Goal: Task Accomplishment & Management: Manage account settings

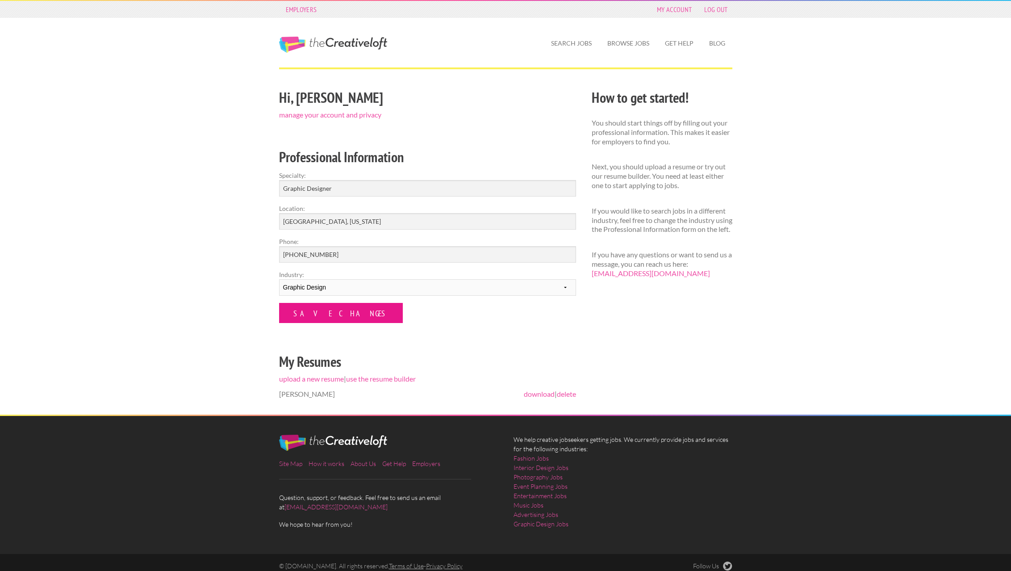
click at [320, 313] on input "Save Changes" at bounding box center [341, 313] width 124 height 20
click at [568, 392] on link "delete" at bounding box center [566, 393] width 19 height 8
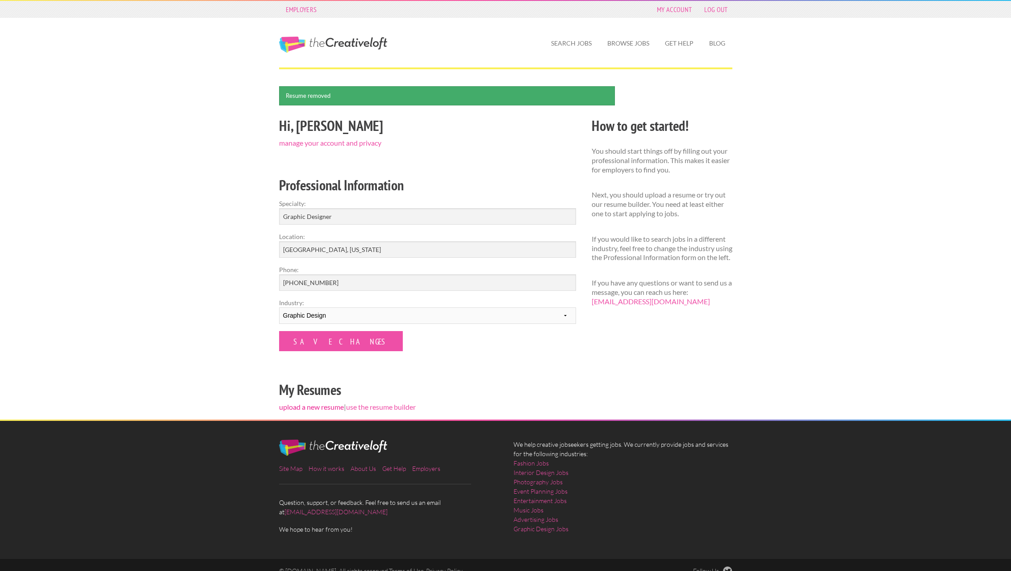
click at [316, 406] on link "upload a new resume" at bounding box center [311, 406] width 65 height 8
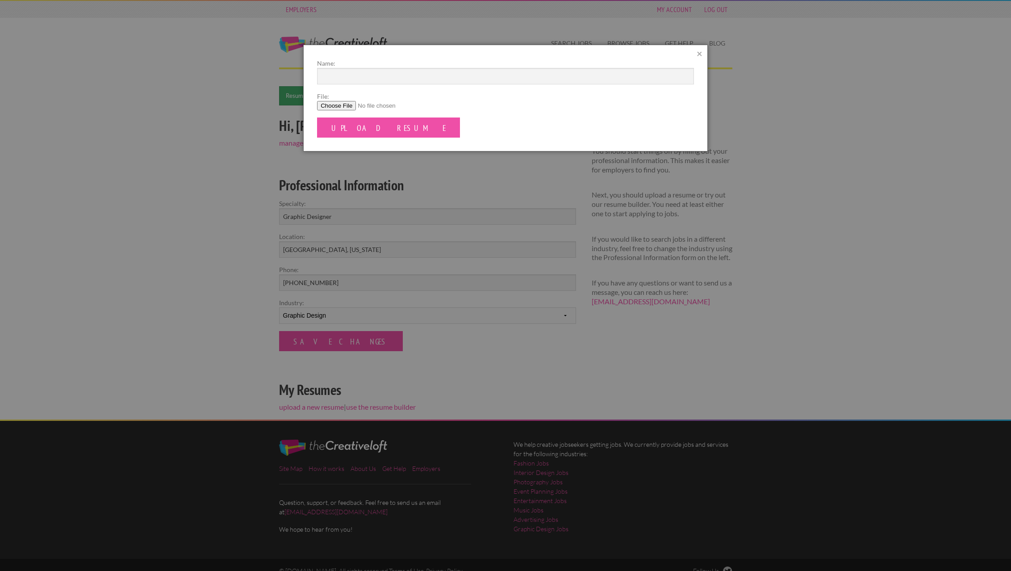
click at [337, 106] on input "File:" at bounding box center [505, 105] width 377 height 9
type input "C:\fakepath\2025 GD Resume.pdf"
click at [363, 129] on input "Upload Resume" at bounding box center [388, 127] width 143 height 20
click at [354, 76] on input "M Frankford2025 Resume" at bounding box center [505, 76] width 377 height 17
type input "M Frankford 2025 Resume"
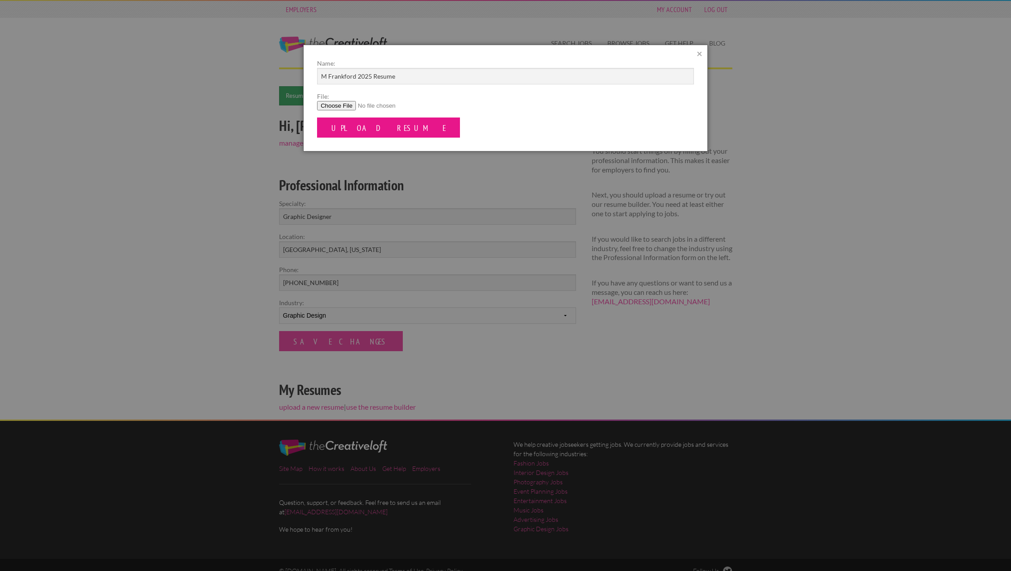
click at [358, 126] on input "Upload Resume" at bounding box center [388, 127] width 143 height 20
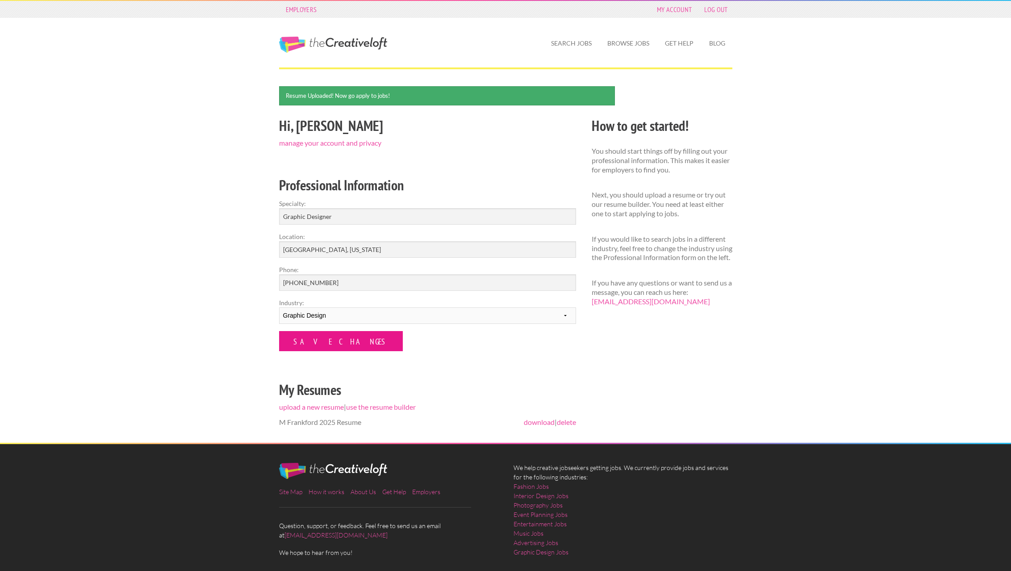
click at [314, 341] on input "Save Changes" at bounding box center [341, 341] width 124 height 20
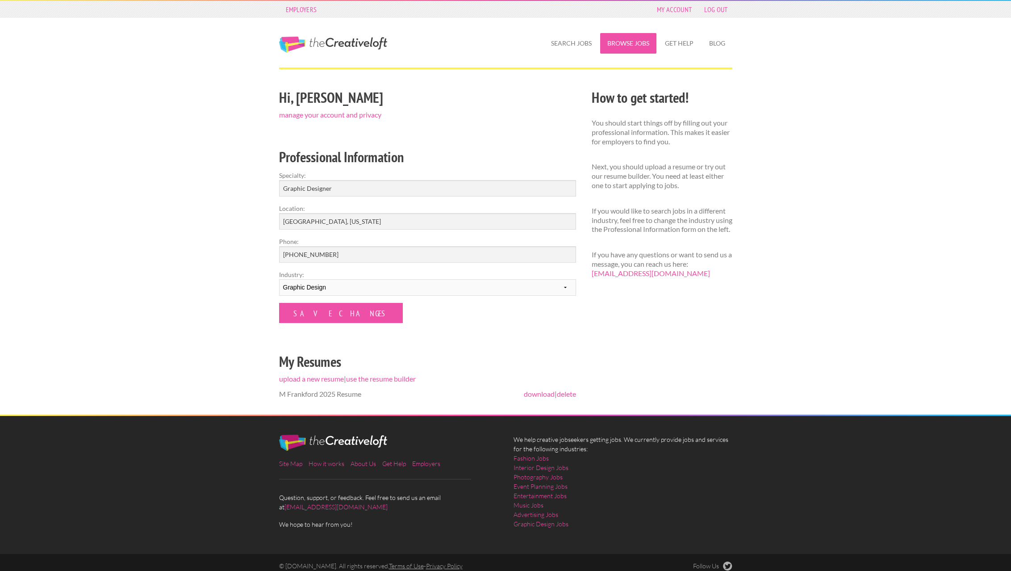
click at [630, 47] on link "Browse Jobs" at bounding box center [628, 43] width 56 height 21
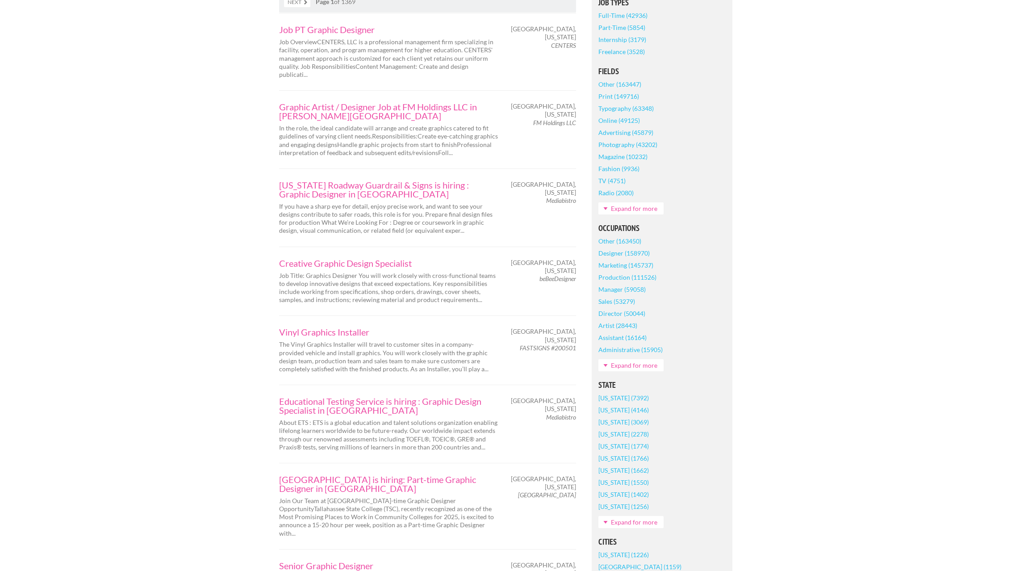
scroll to position [267, 0]
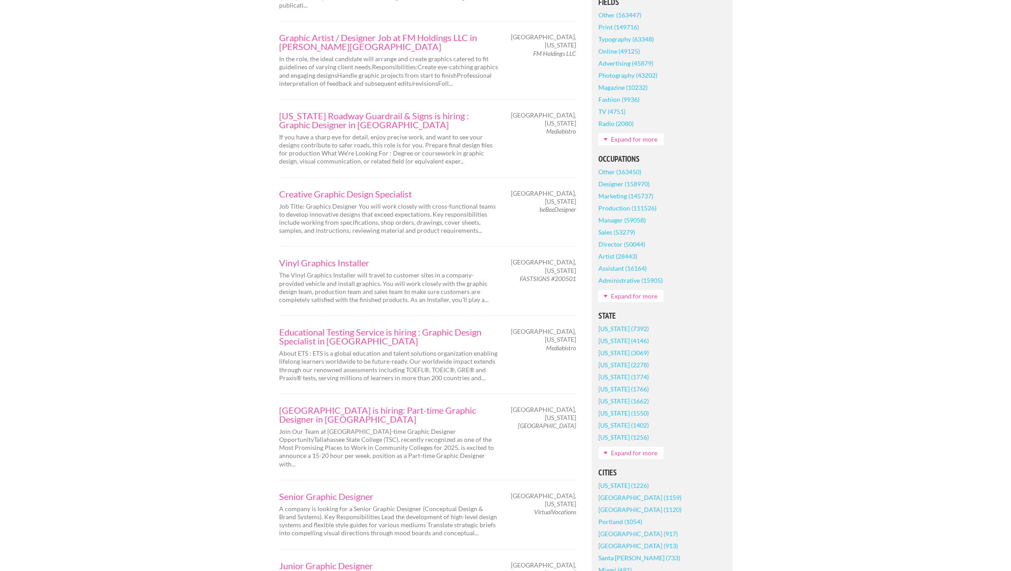
click at [635, 455] on link "Expand for more" at bounding box center [630, 452] width 65 height 12
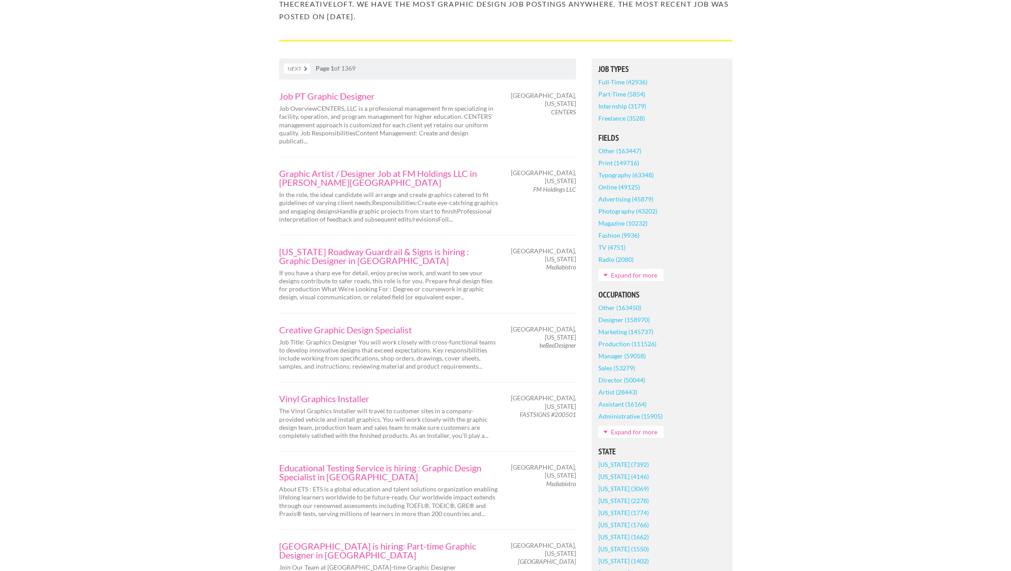
scroll to position [0, 0]
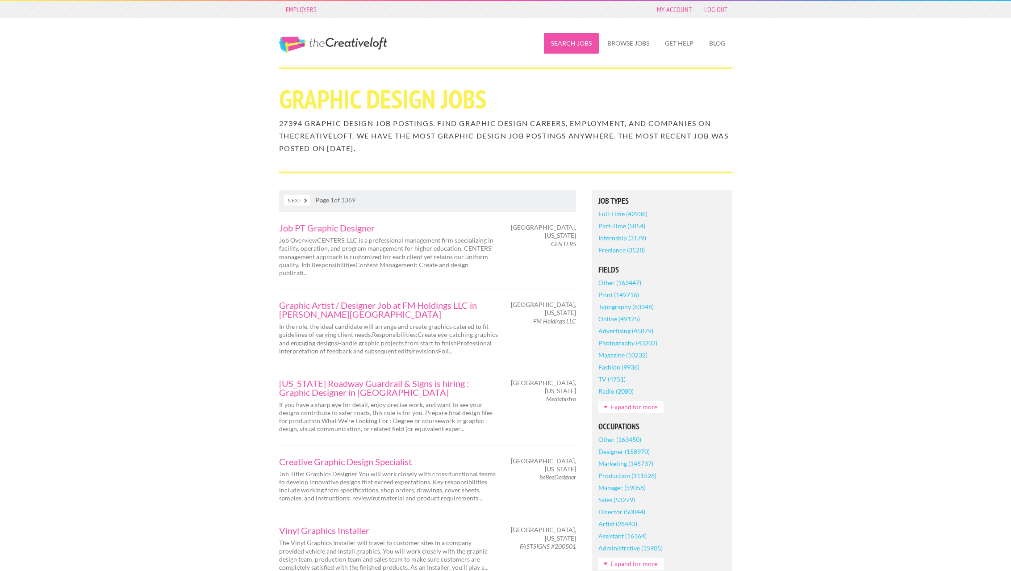
click at [578, 44] on link "Search Jobs" at bounding box center [571, 43] width 55 height 21
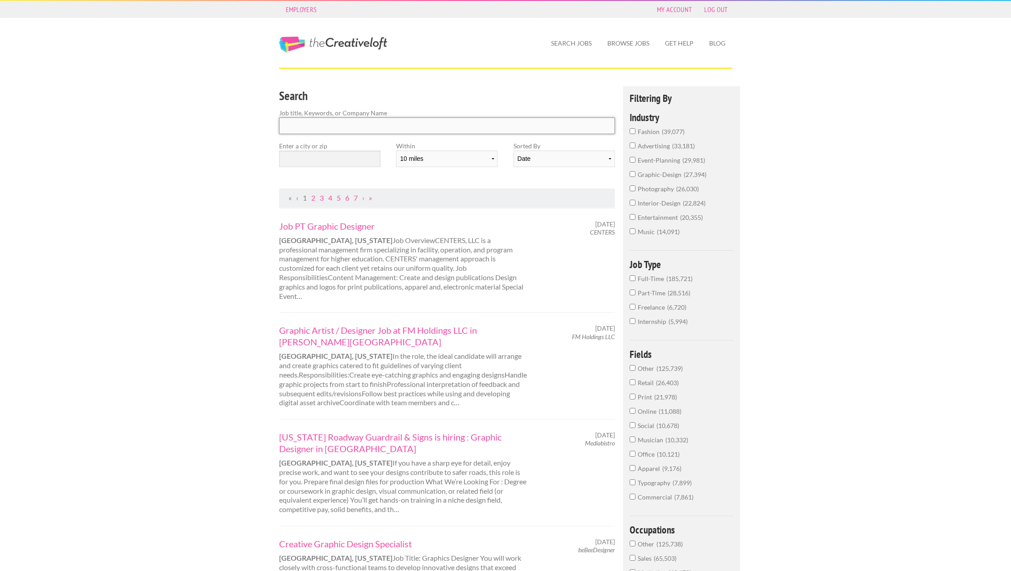
click at [331, 123] on input "Search" at bounding box center [447, 125] width 336 height 17
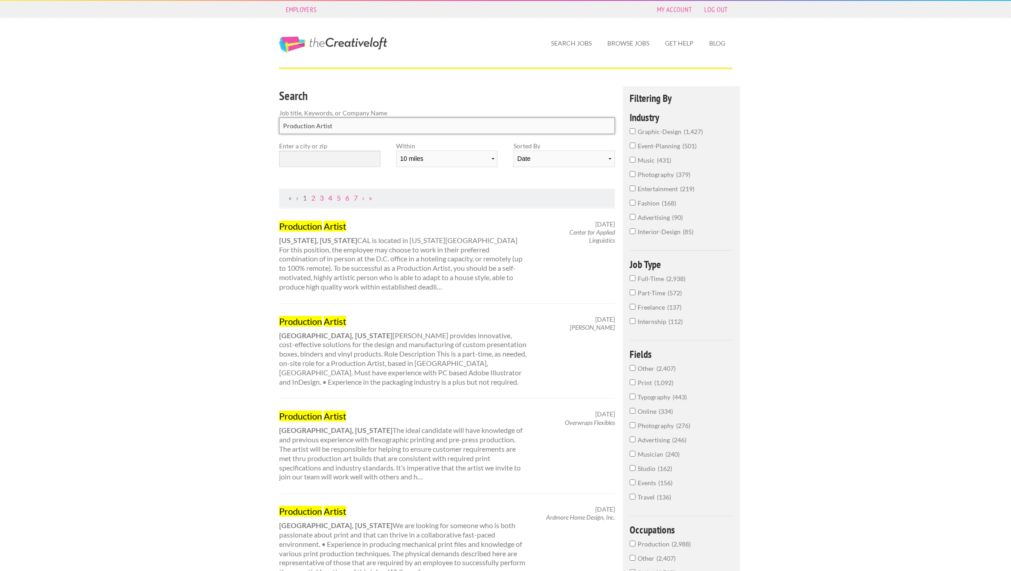
type input "Production Artist"
click at [292, 161] on input "text" at bounding box center [329, 158] width 101 height 17
type input "45324"
click at [371, 139] on div "Search Job title, Keywords, or Company Name Production Artist" at bounding box center [447, 113] width 352 height 55
select select "100"
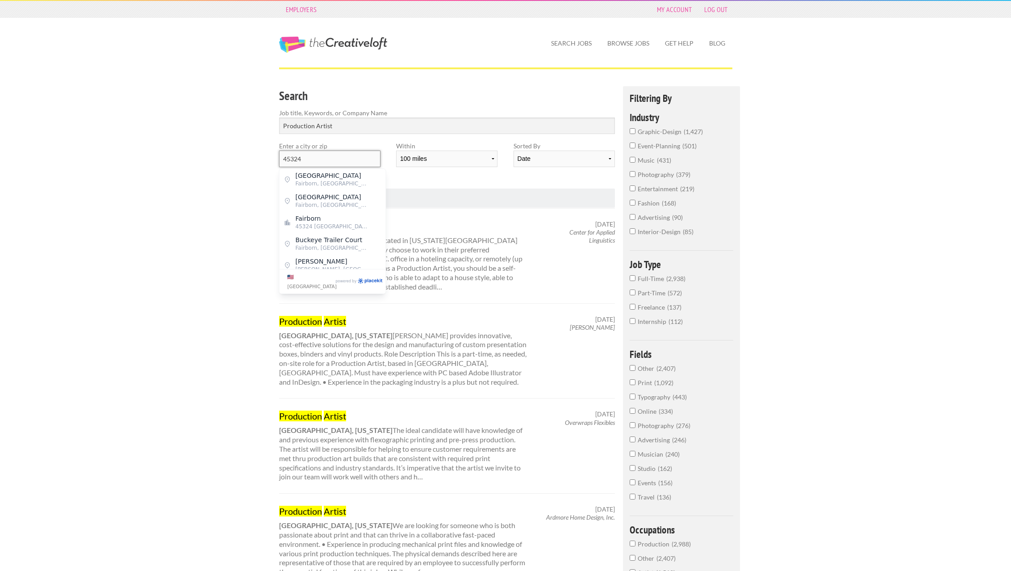
drag, startPoint x: 313, startPoint y: 158, endPoint x: 224, endPoint y: 158, distance: 88.4
type input "[GEOGRAPHIC_DATA]"
click at [330, 223] on span "45401 [GEOGRAPHIC_DATA]" at bounding box center [332, 226] width 73 height 8
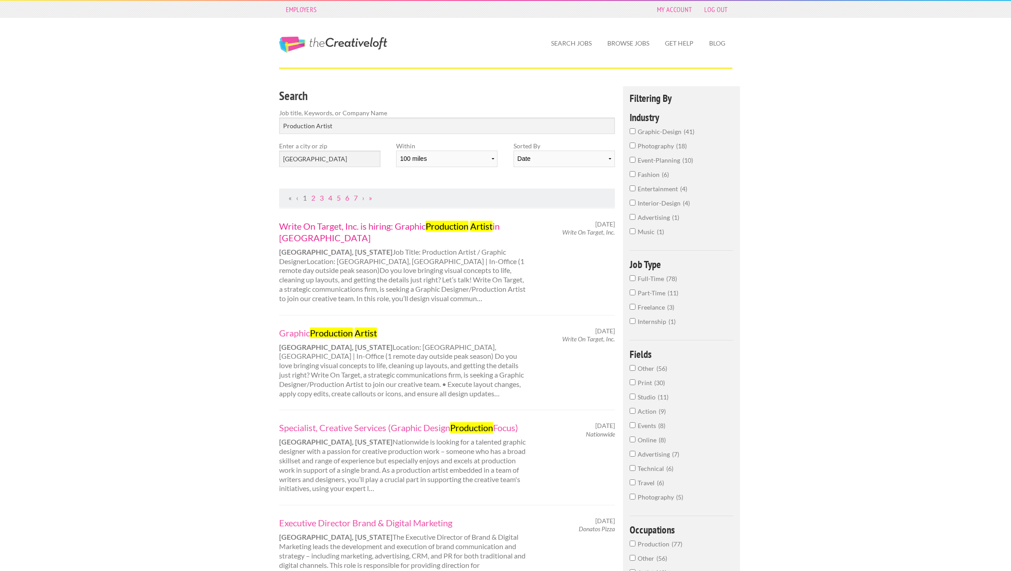
click at [308, 224] on link "Write On Target, Inc. is hiring: Graphic Production Artist in Dayton" at bounding box center [403, 231] width 248 height 23
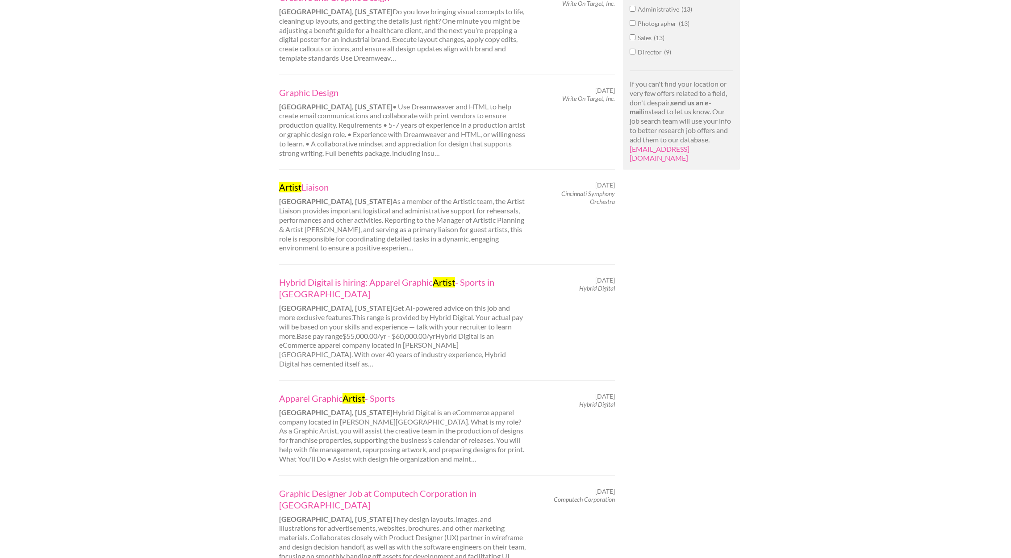
scroll to position [700, 0]
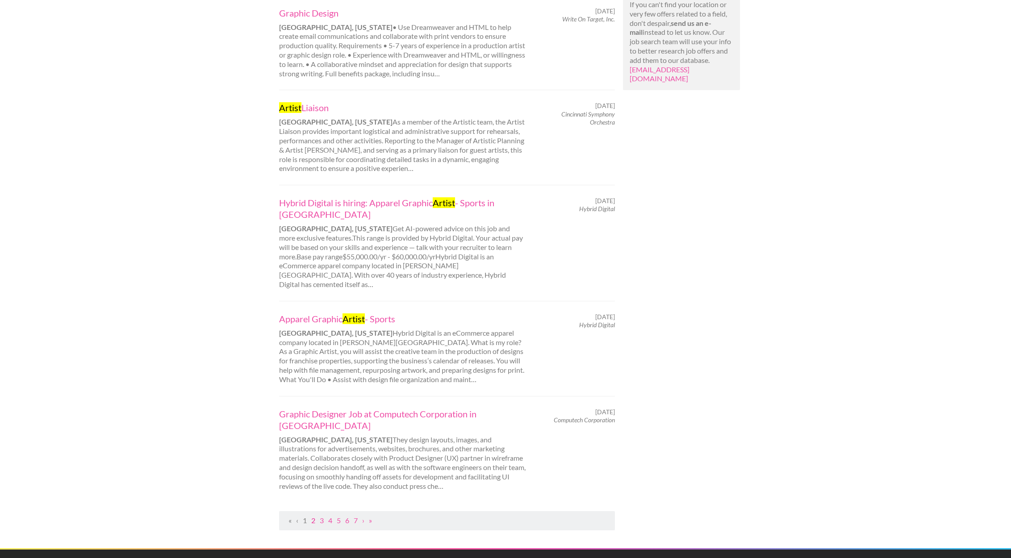
click at [314, 516] on link "2" at bounding box center [313, 520] width 4 height 8
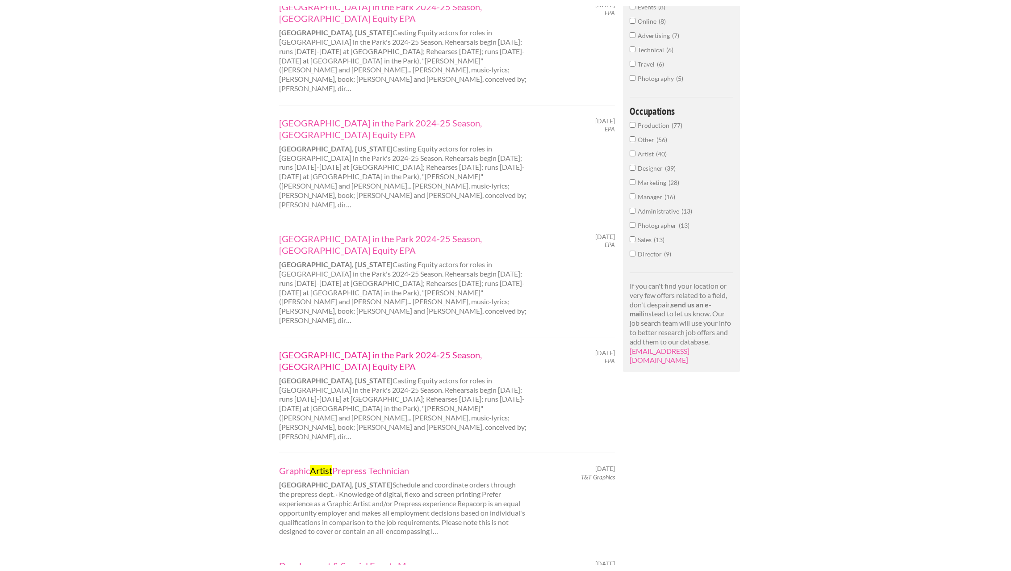
scroll to position [478, 0]
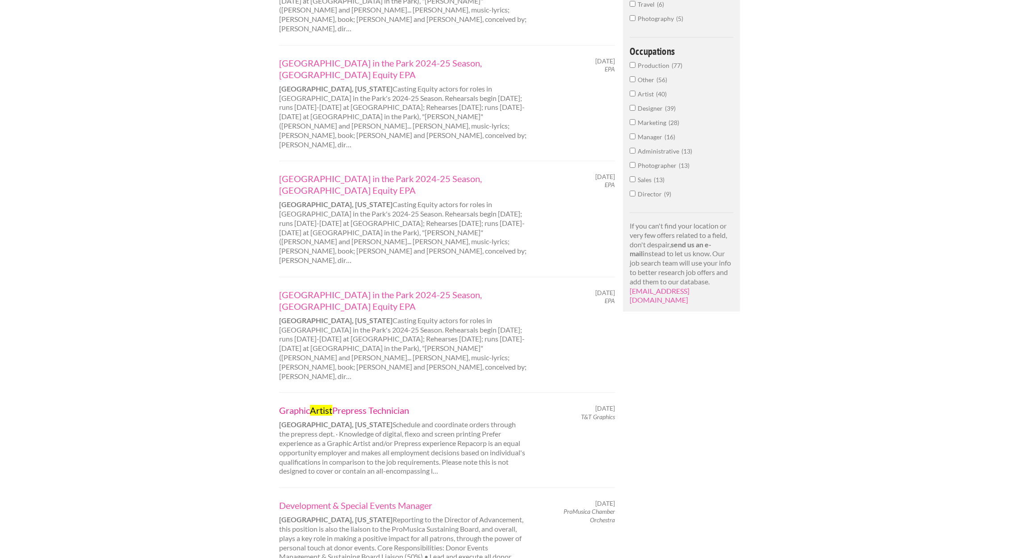
click at [359, 404] on link "Graphic Artist Prepress Technician" at bounding box center [403, 410] width 248 height 12
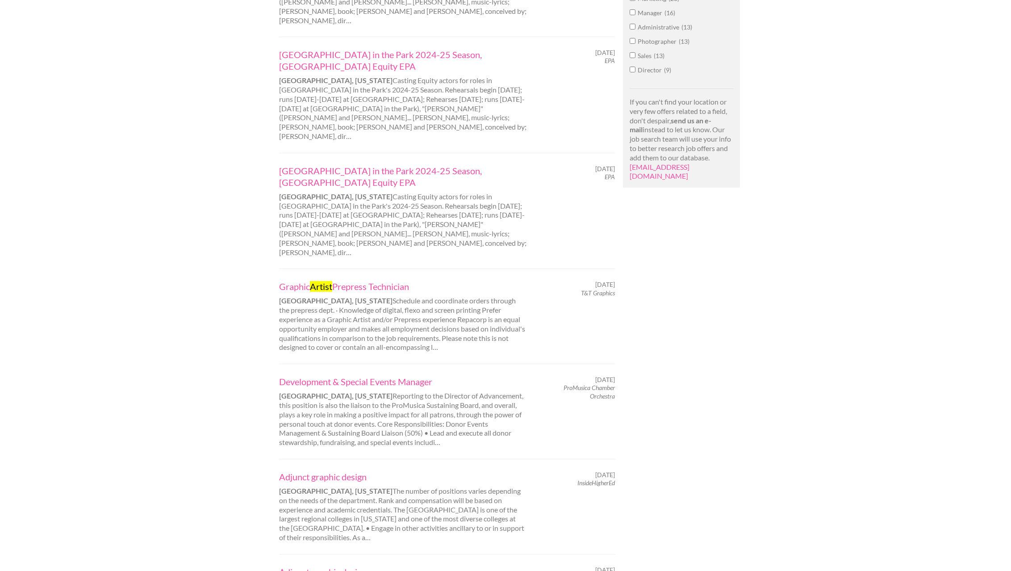
scroll to position [687, 0]
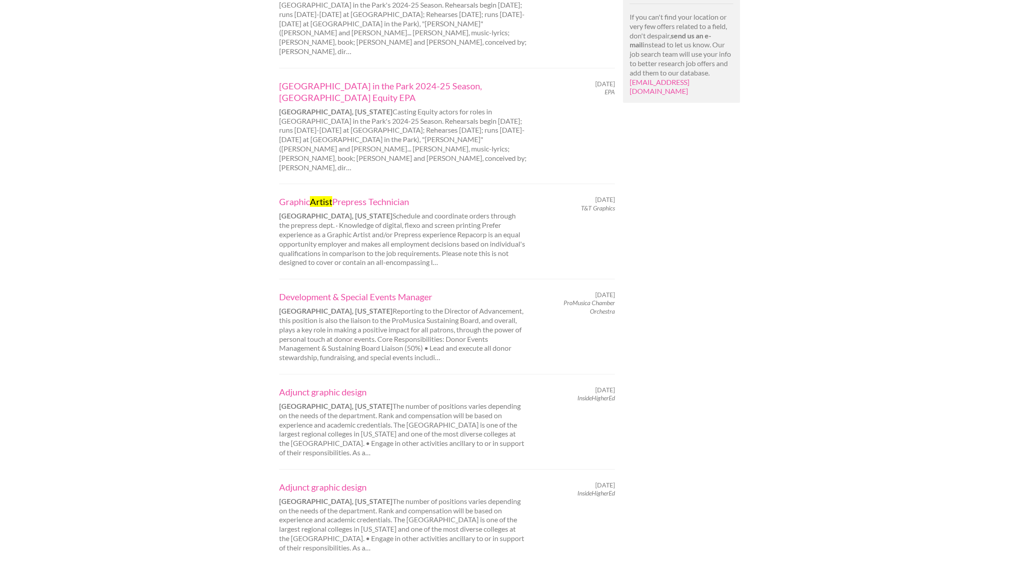
click at [322, 570] on link "3" at bounding box center [322, 582] width 4 height 8
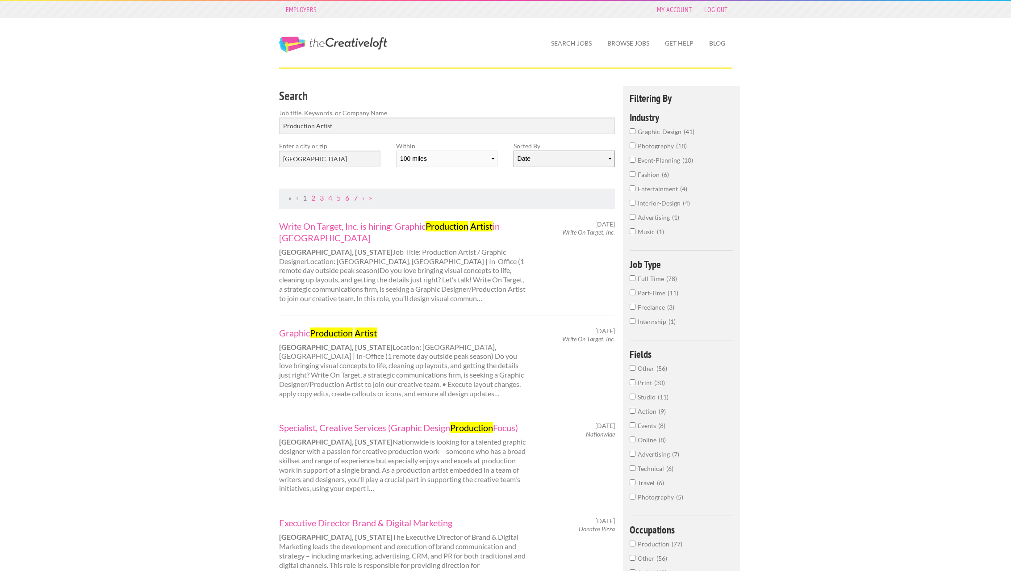
select select "jobs"
click at [317, 155] on input "[GEOGRAPHIC_DATA]" at bounding box center [329, 158] width 101 height 17
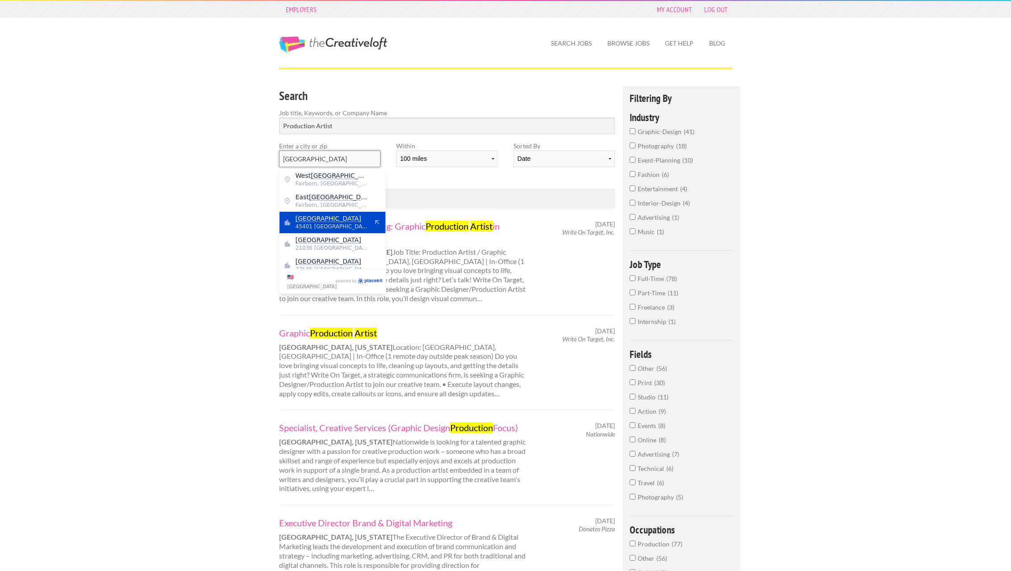
type input "[GEOGRAPHIC_DATA]"
click at [318, 225] on span "45401 [GEOGRAPHIC_DATA]" at bounding box center [332, 226] width 73 height 8
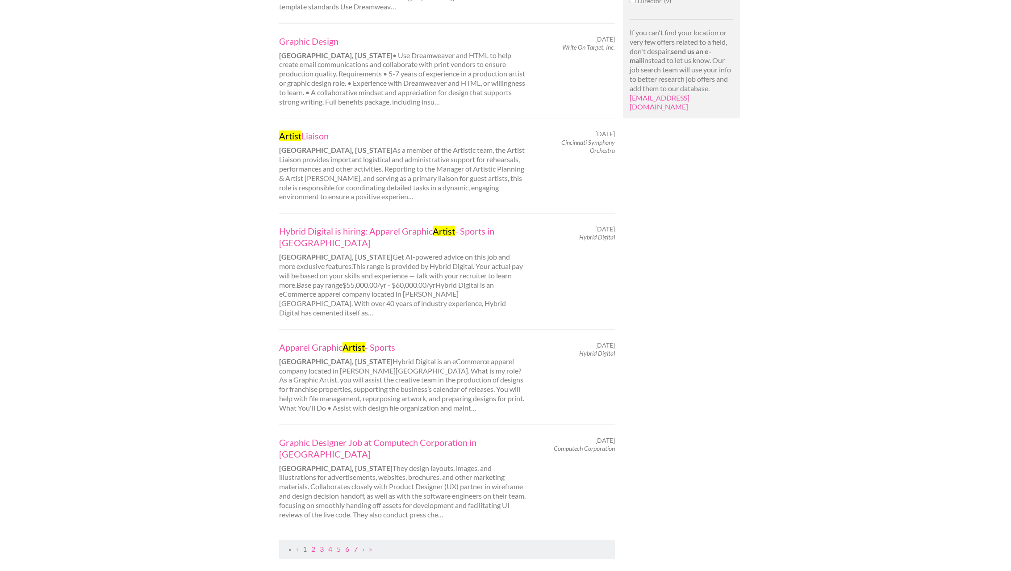
scroll to position [738, 0]
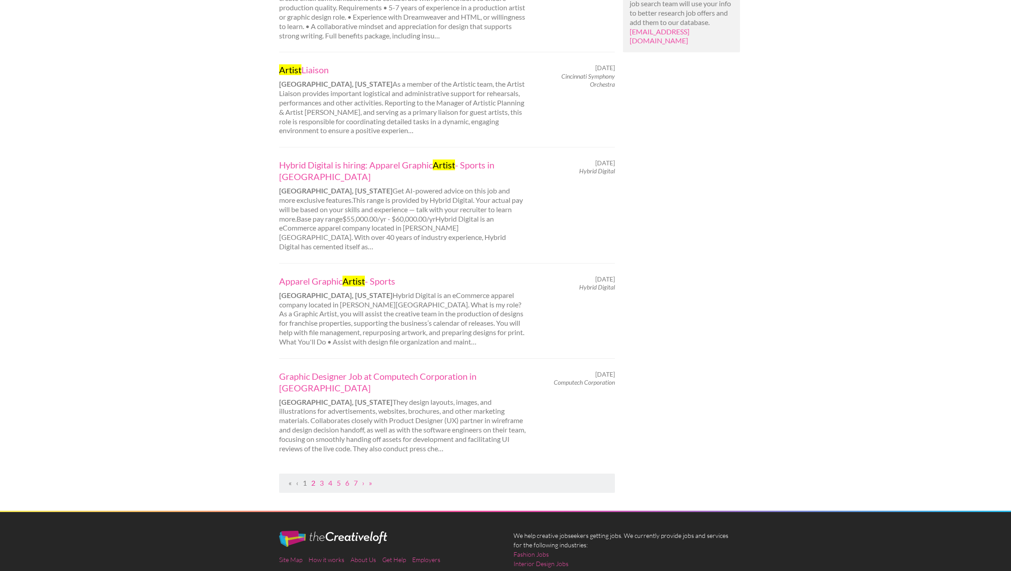
click at [313, 478] on link "2" at bounding box center [313, 482] width 4 height 8
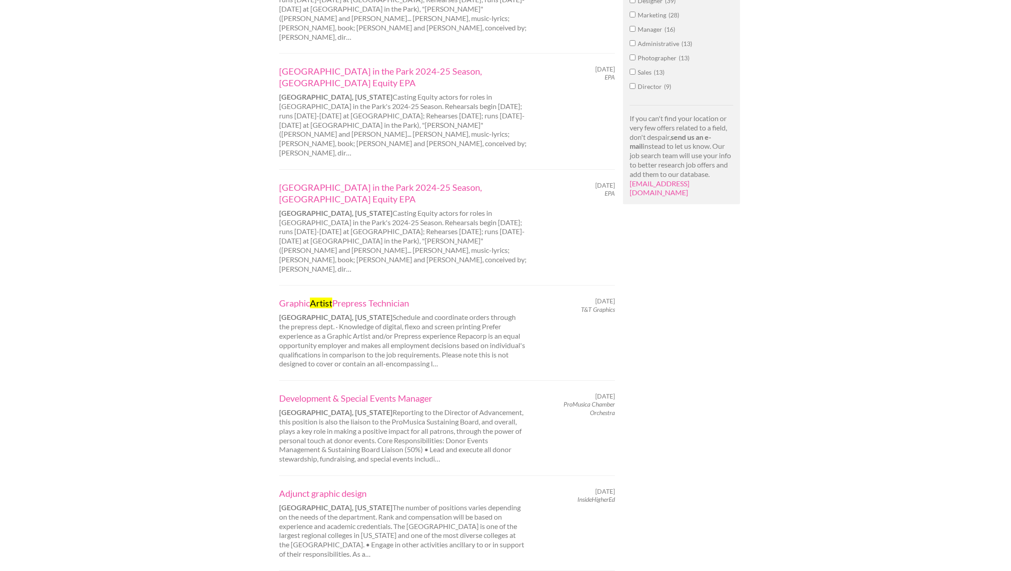
scroll to position [671, 0]
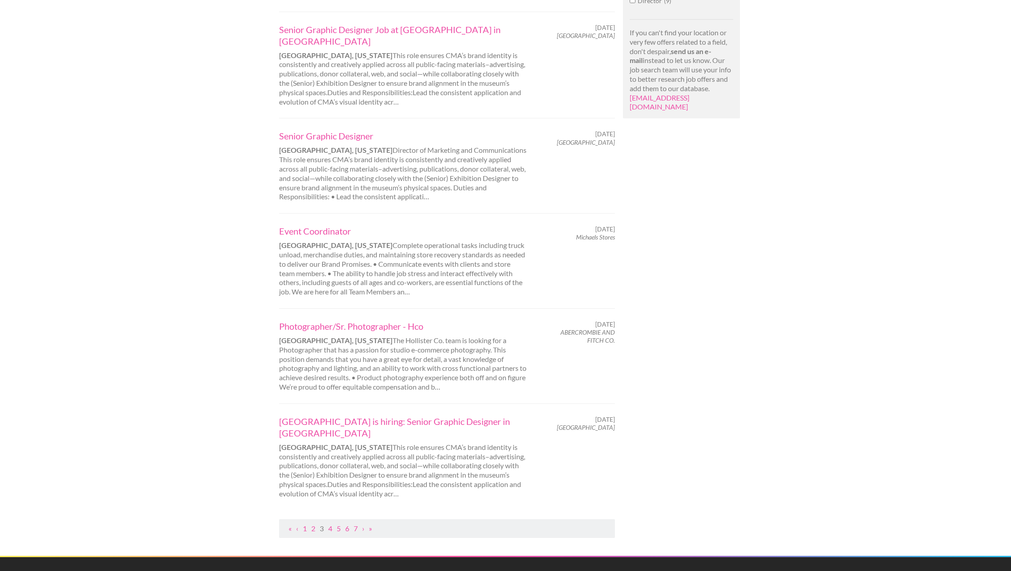
scroll to position [709, 0]
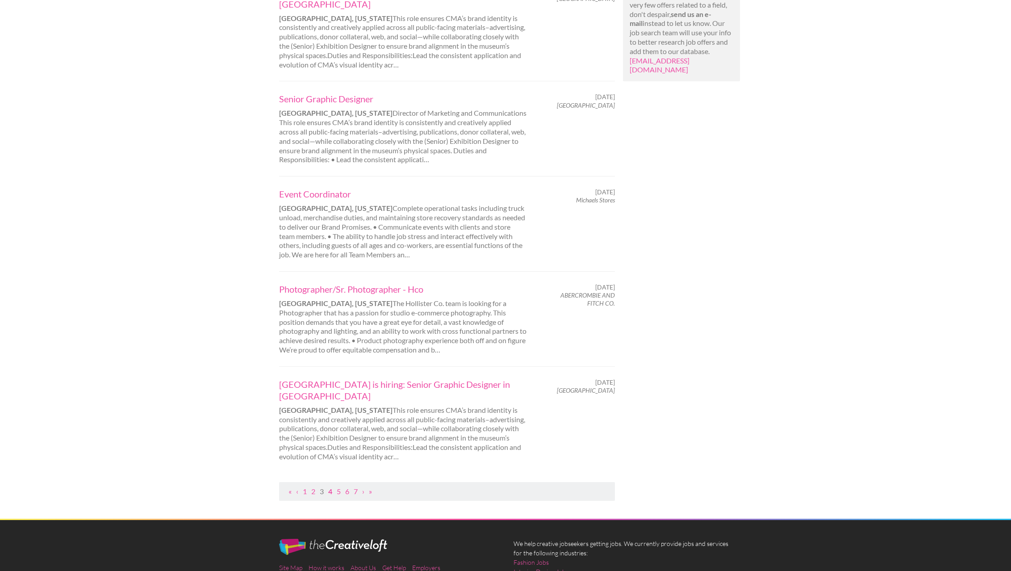
click at [332, 487] on link "4" at bounding box center [330, 491] width 4 height 8
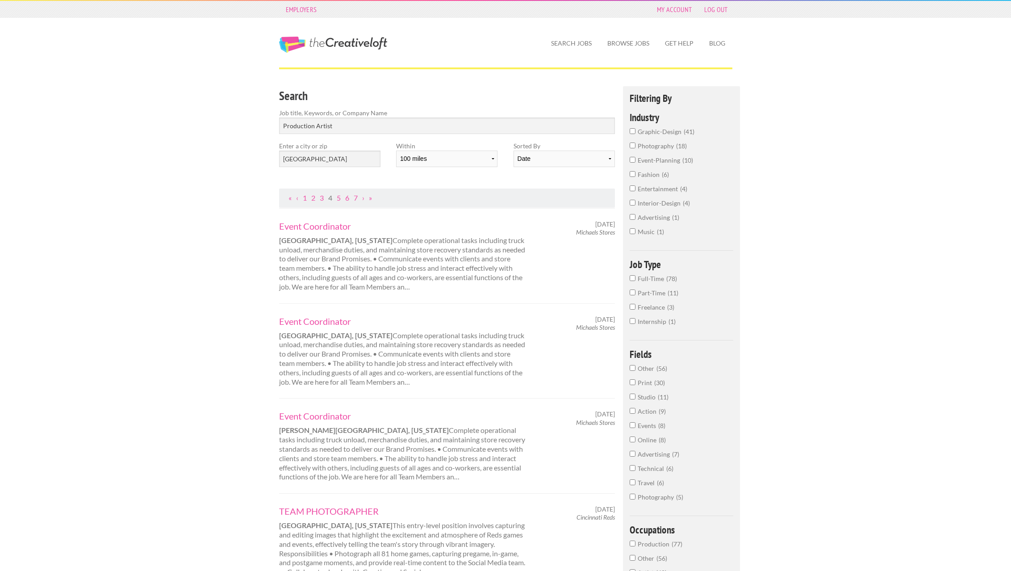
click at [633, 131] on input "graphic-design 41" at bounding box center [633, 131] width 6 height 6
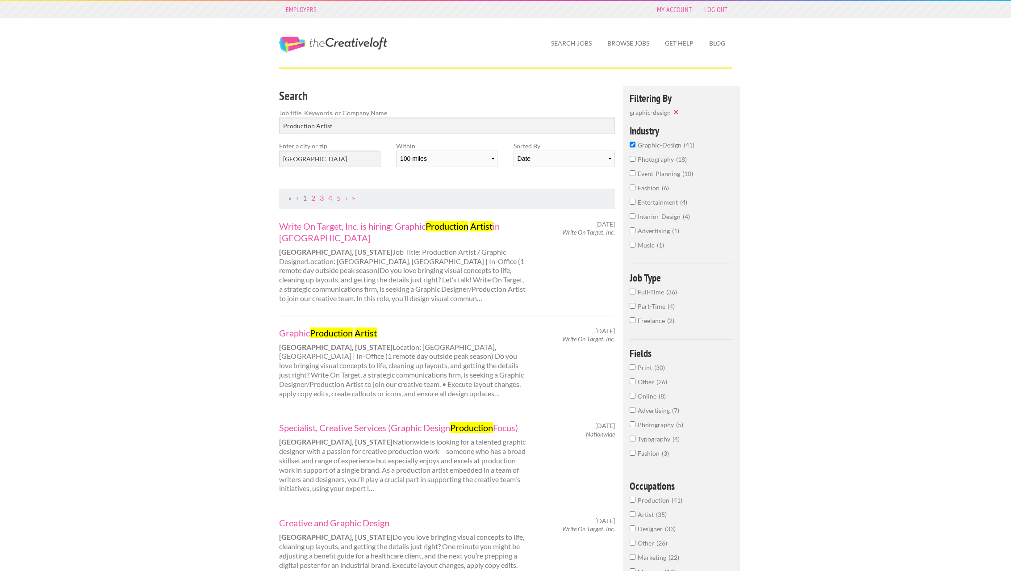
click at [631, 294] on input "Full-Time 36" at bounding box center [633, 291] width 6 height 6
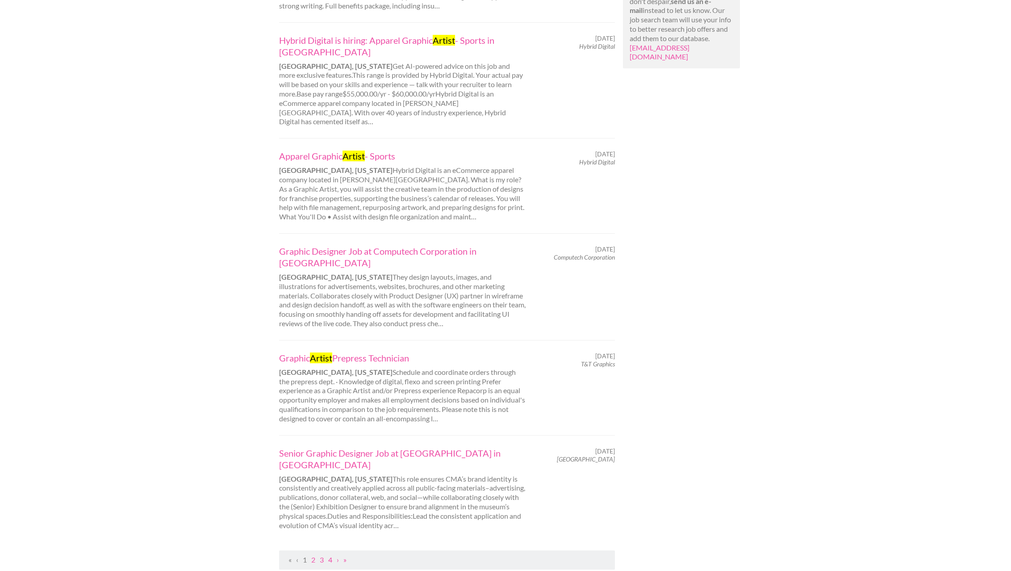
scroll to position [761, 0]
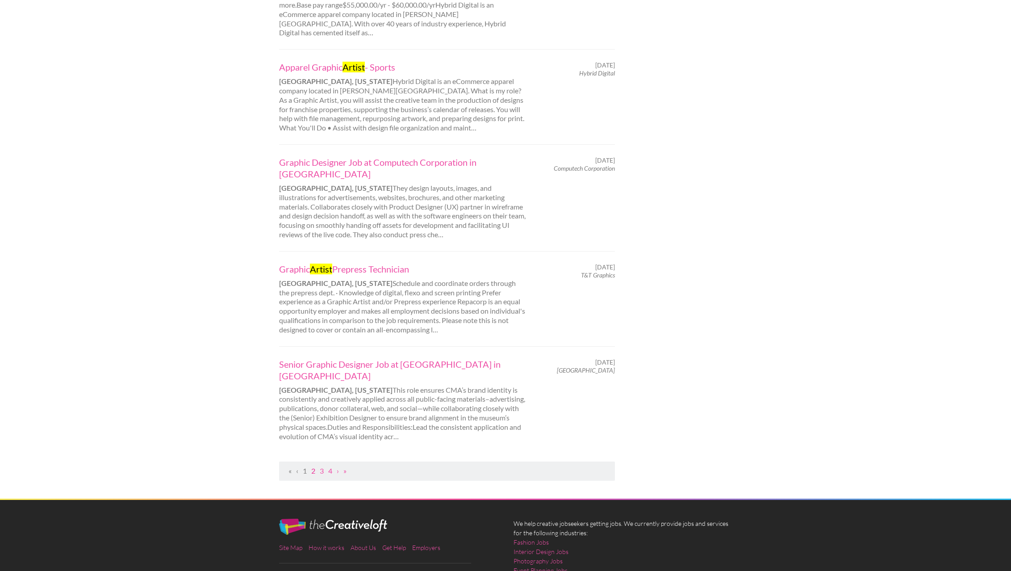
click at [315, 466] on link "2" at bounding box center [313, 470] width 4 height 8
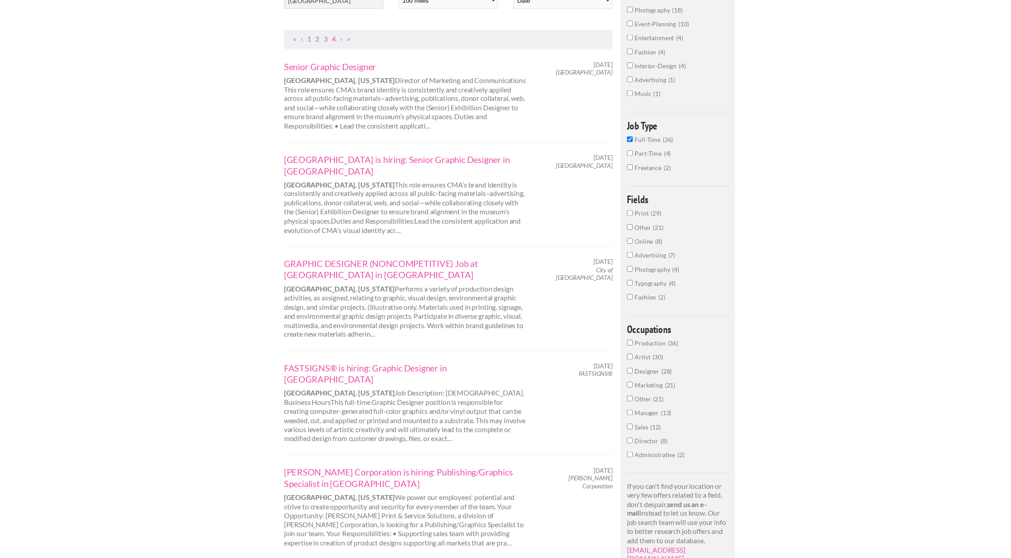
scroll to position [224, 0]
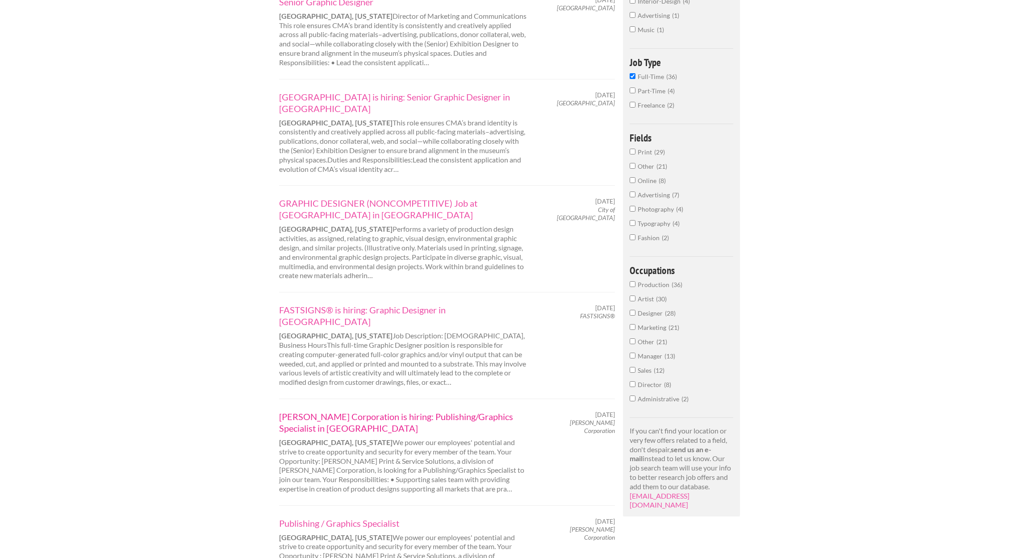
click at [348, 411] on link "[PERSON_NAME] Corporation is hiring: Publishing/Graphics Specialist in [GEOGRAP…" at bounding box center [403, 422] width 248 height 23
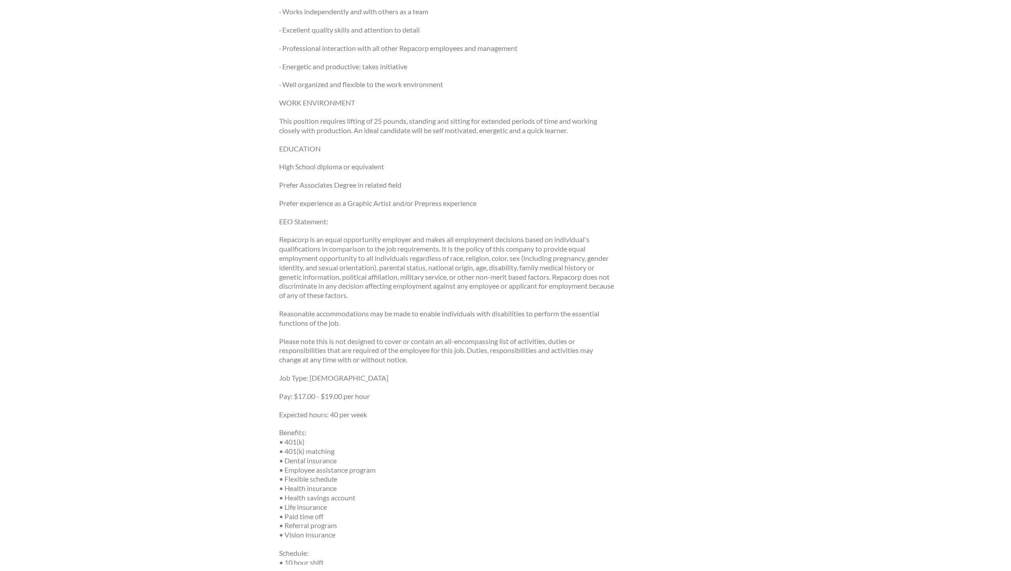
scroll to position [634, 0]
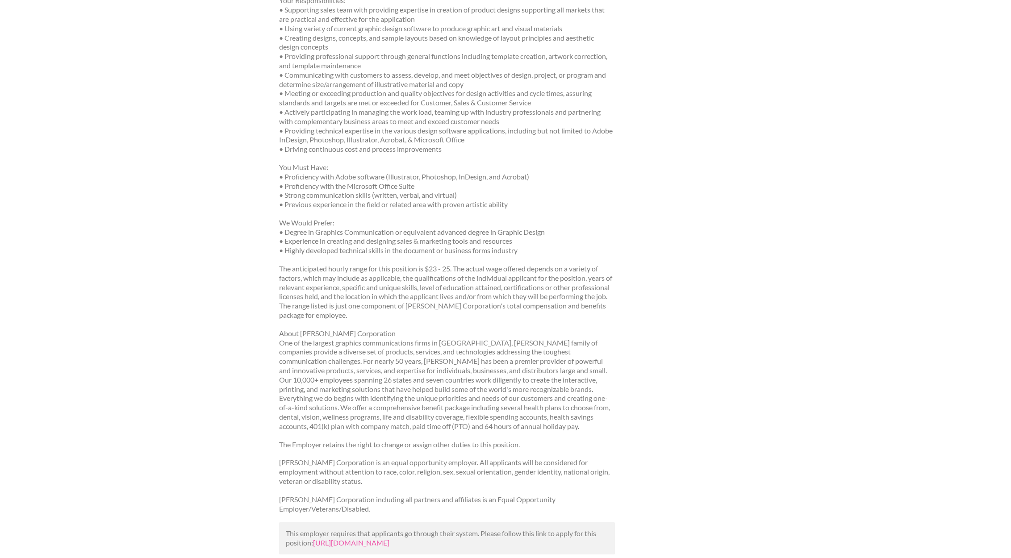
scroll to position [333, 0]
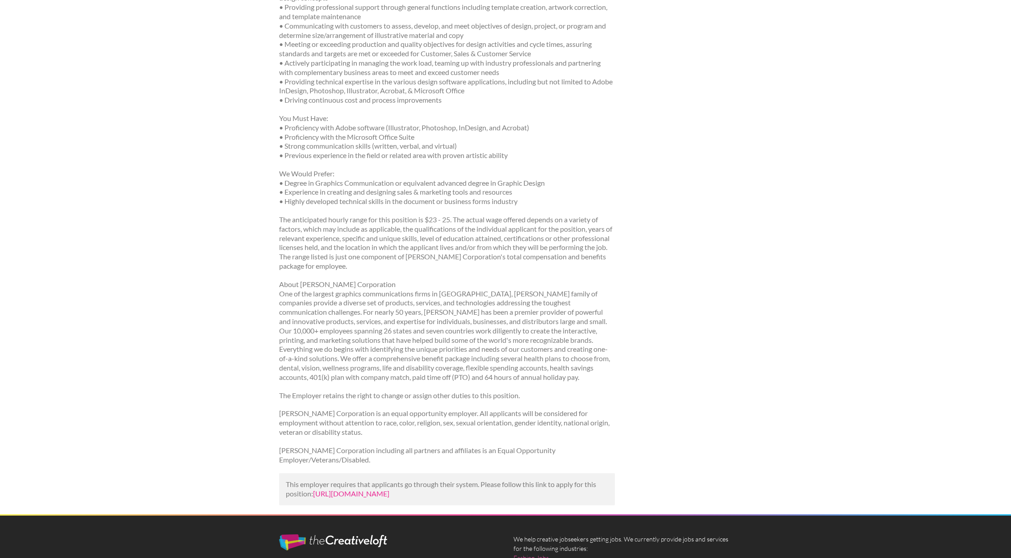
click at [389, 489] on link "https://www.adzuna.com/details/5180696569?utm_campaign=google_jobs_apply&utm_so…" at bounding box center [351, 493] width 76 height 8
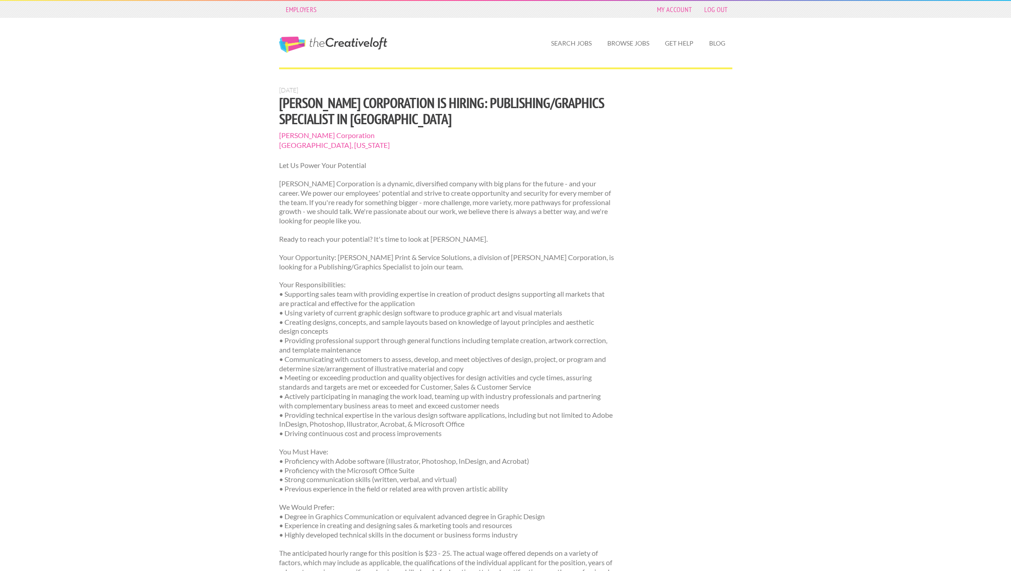
click at [347, 45] on link "The Creative Loft" at bounding box center [333, 45] width 108 height 16
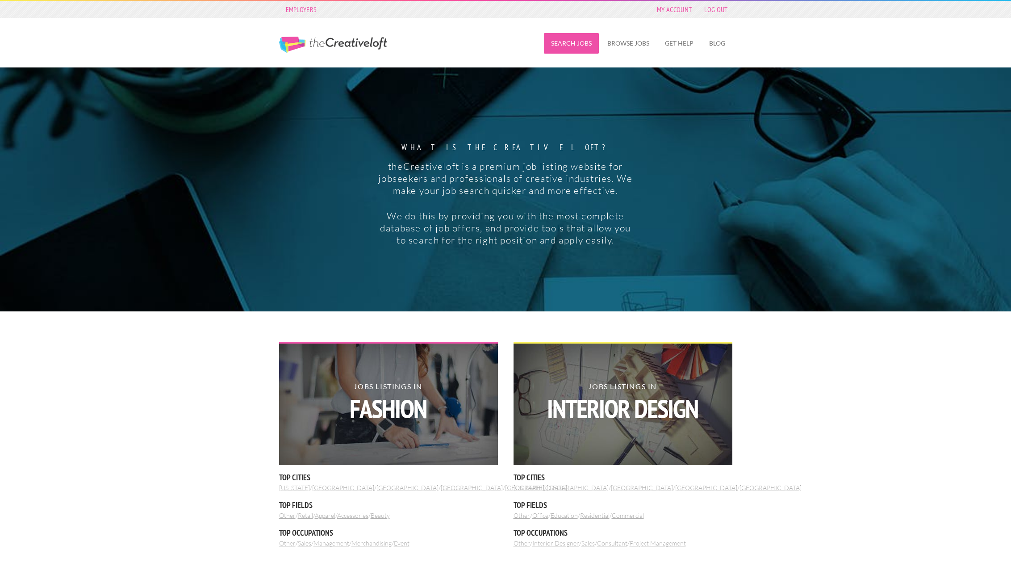
click at [584, 44] on link "Search Jobs" at bounding box center [571, 43] width 55 height 21
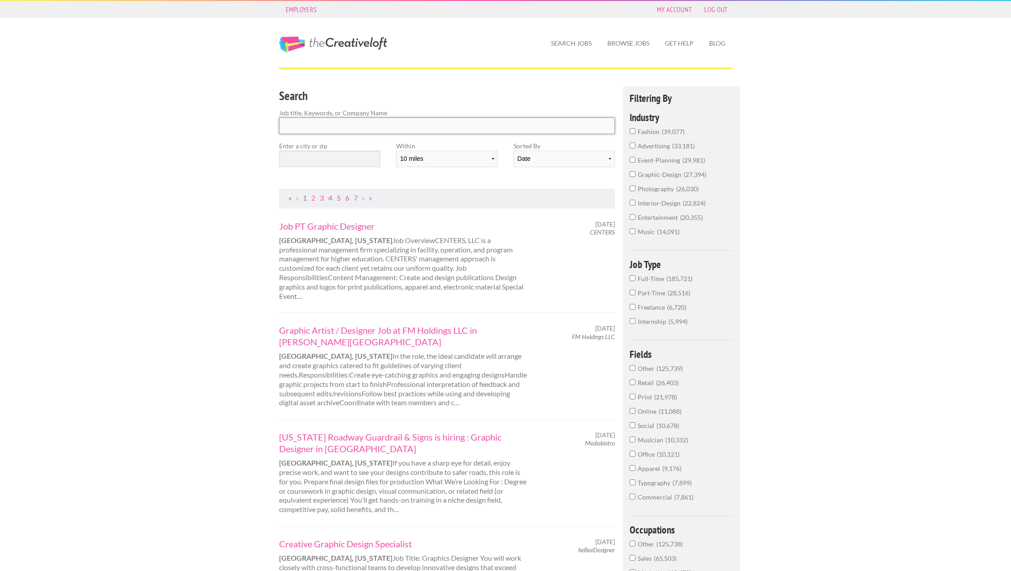
click at [334, 121] on input "Search" at bounding box center [447, 125] width 336 height 17
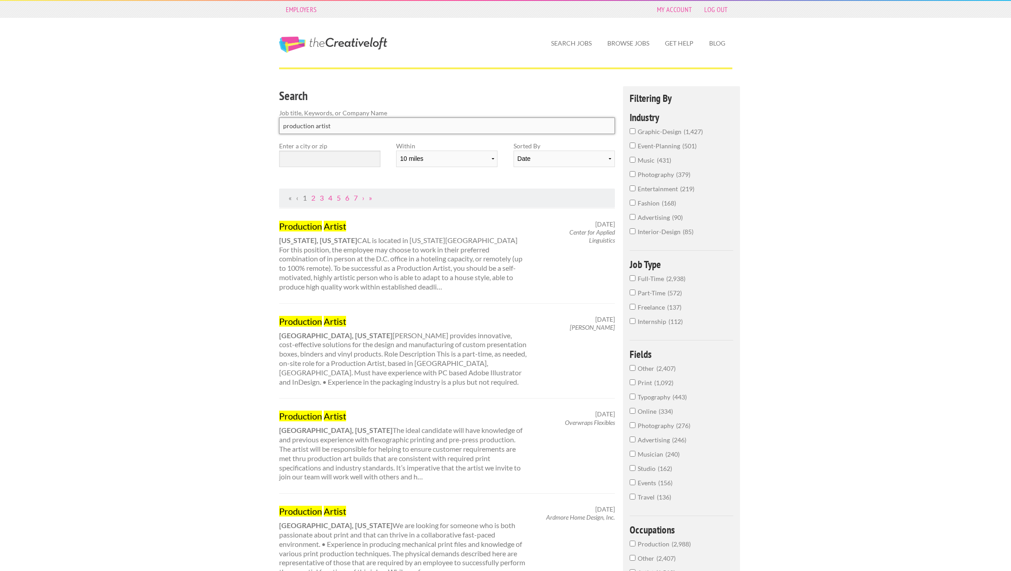
type input "production artist"
click at [312, 158] on input "text" at bounding box center [329, 158] width 101 height 17
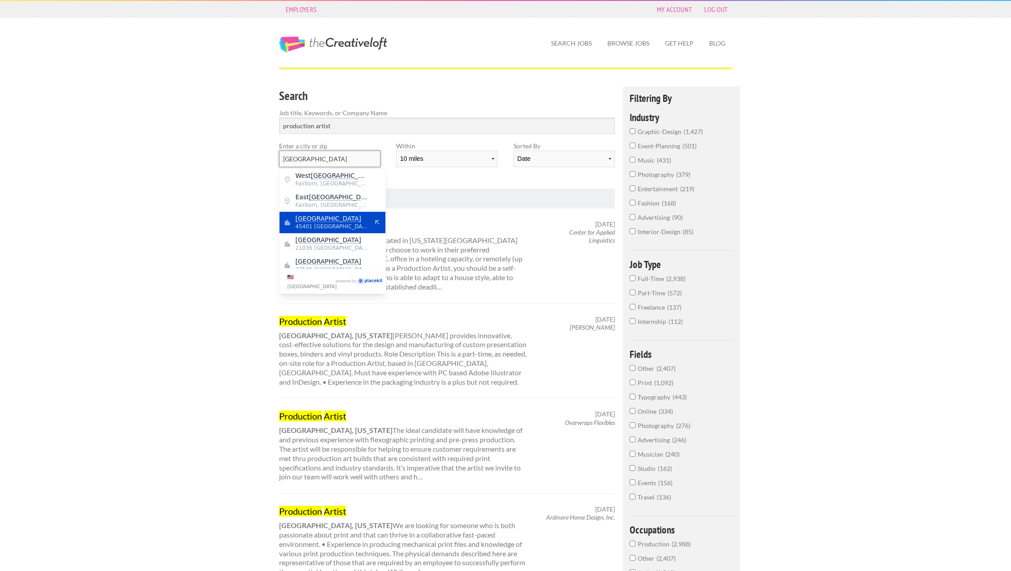
type input "[GEOGRAPHIC_DATA]"
click at [311, 221] on mark "[GEOGRAPHIC_DATA]" at bounding box center [329, 218] width 66 height 7
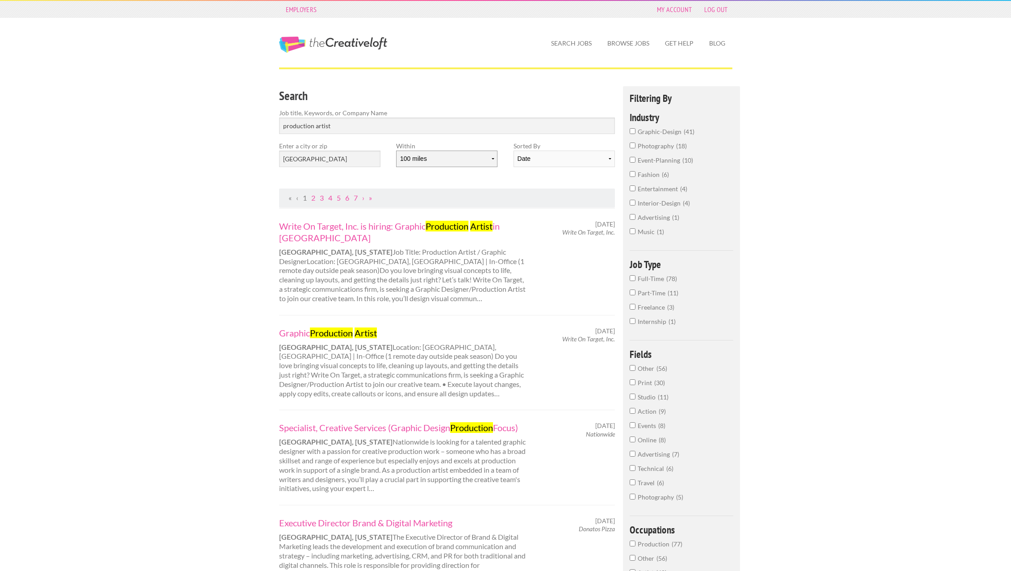
select select "50"
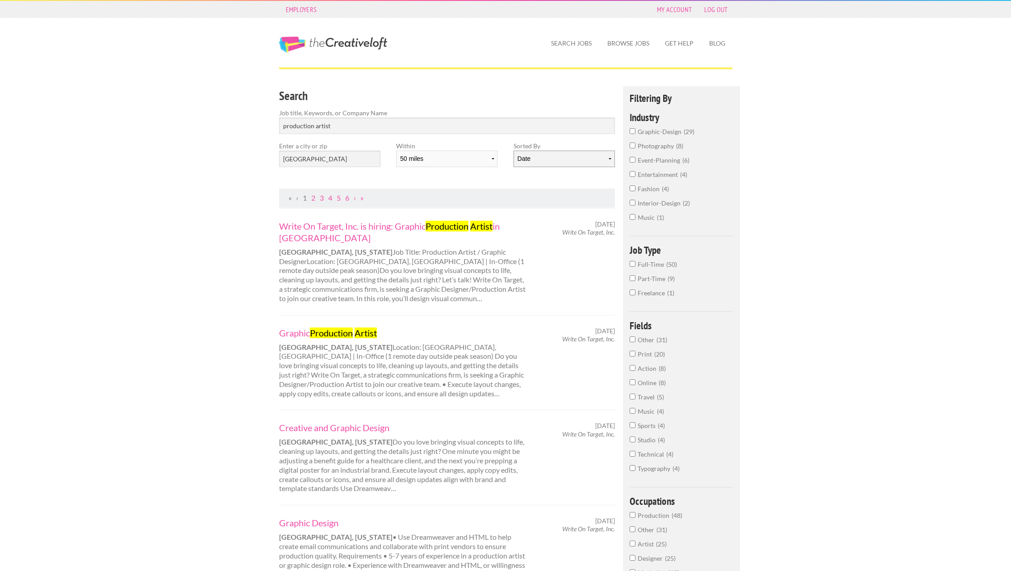
select select "jobs"
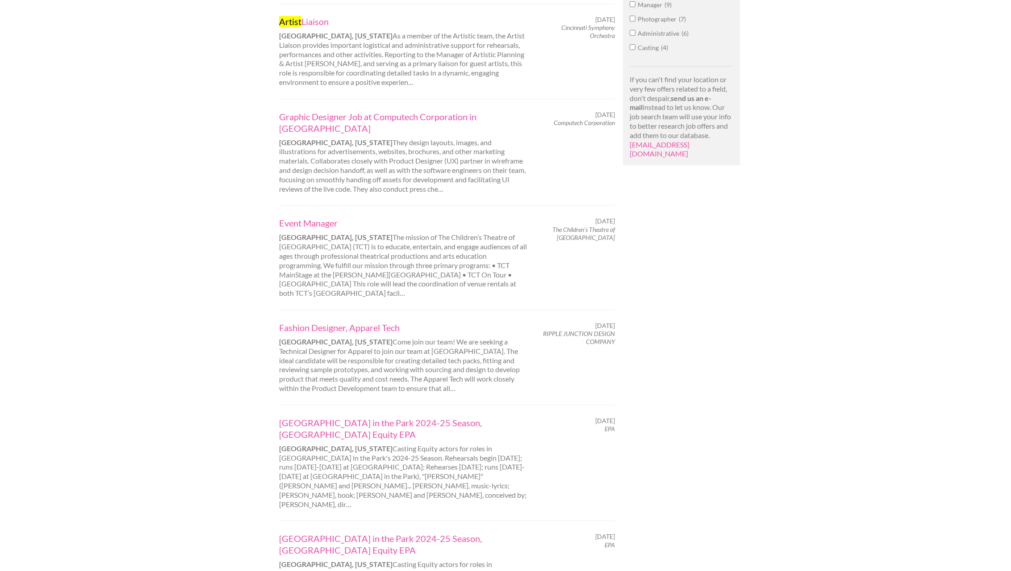
scroll to position [668, 0]
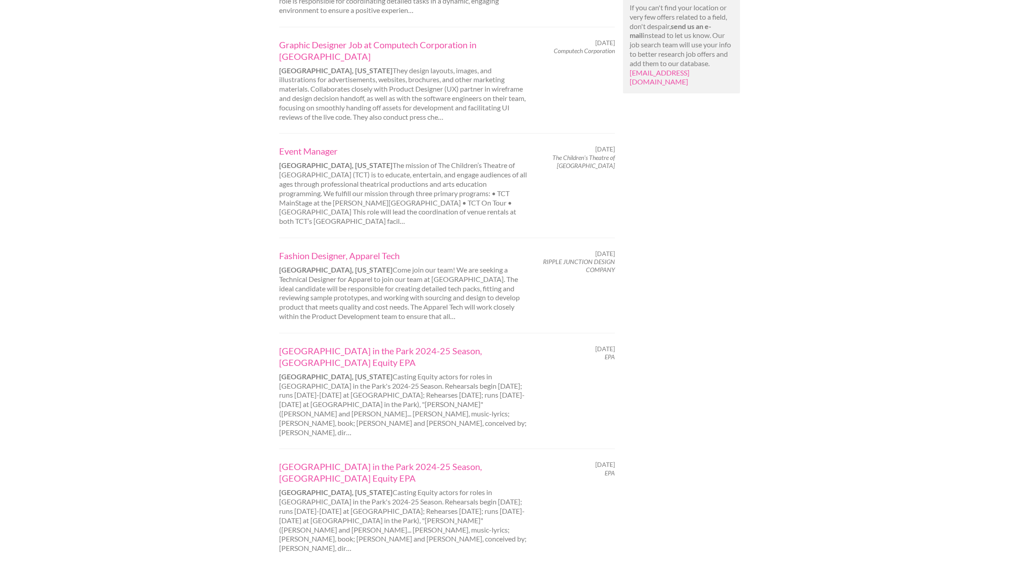
click at [314, 570] on link "2" at bounding box center [313, 582] width 4 height 8
